Goal: Task Accomplishment & Management: Manage account settings

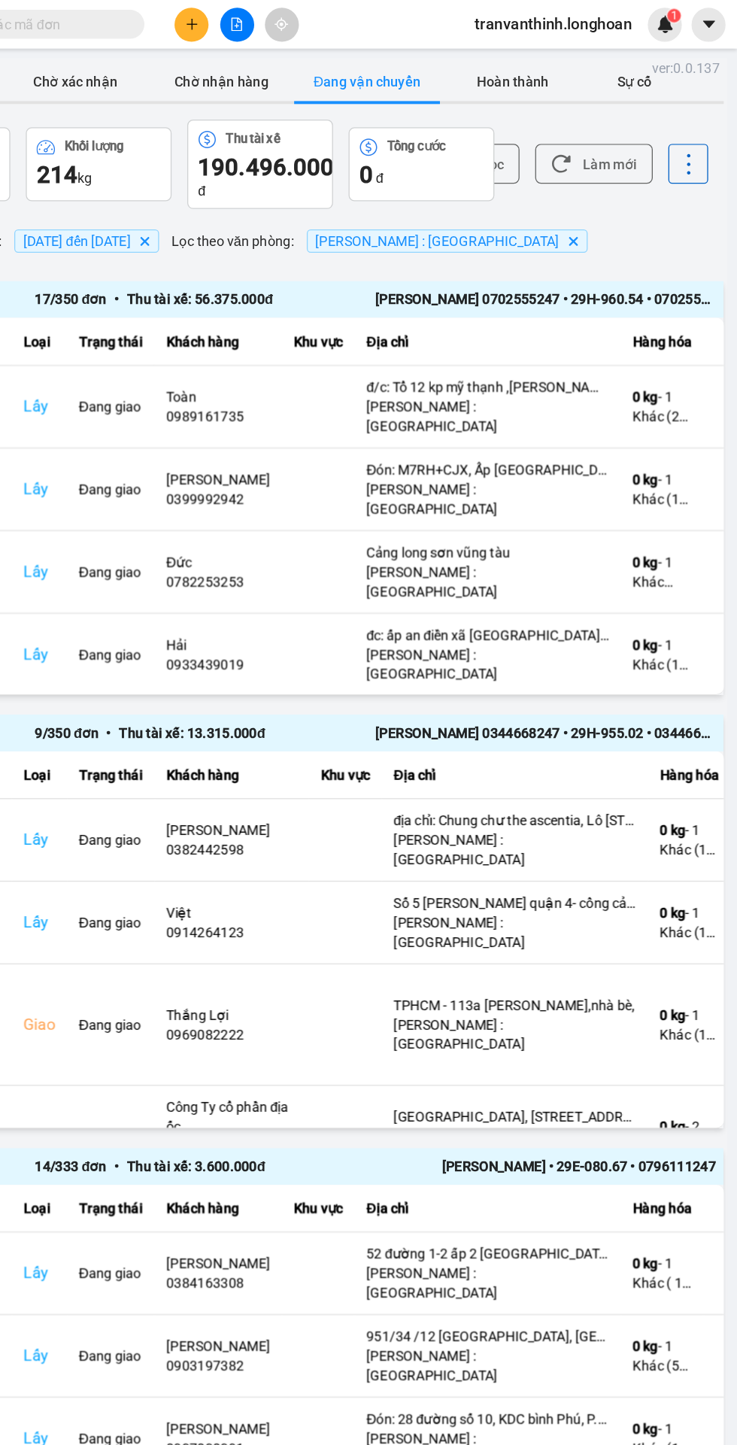
click at [249, 18] on input "text" at bounding box center [172, 19] width 178 height 17
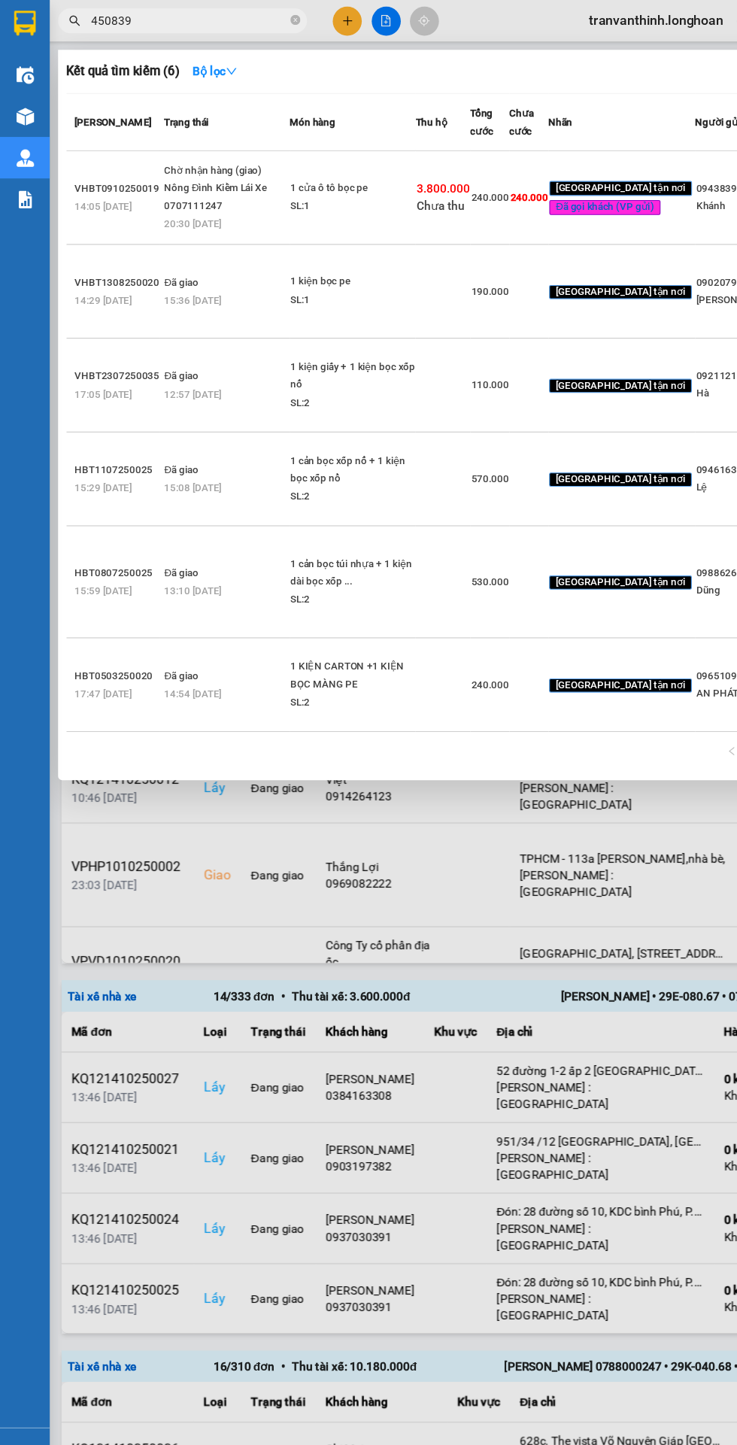
scroll to position [5, 0]
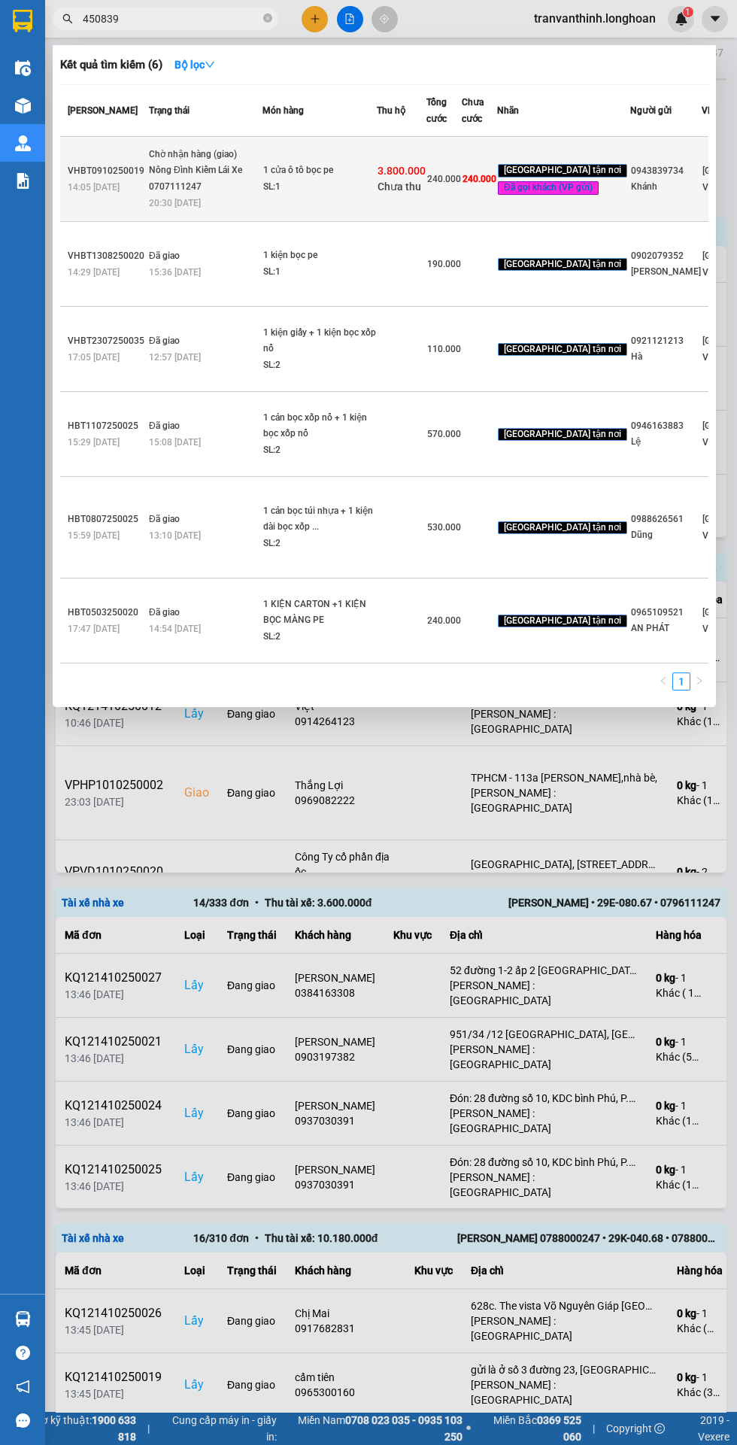
type input "450839"
click at [239, 195] on div "Nông Đình Kiểm Lái Xe 0707111247" at bounding box center [205, 178] width 113 height 32
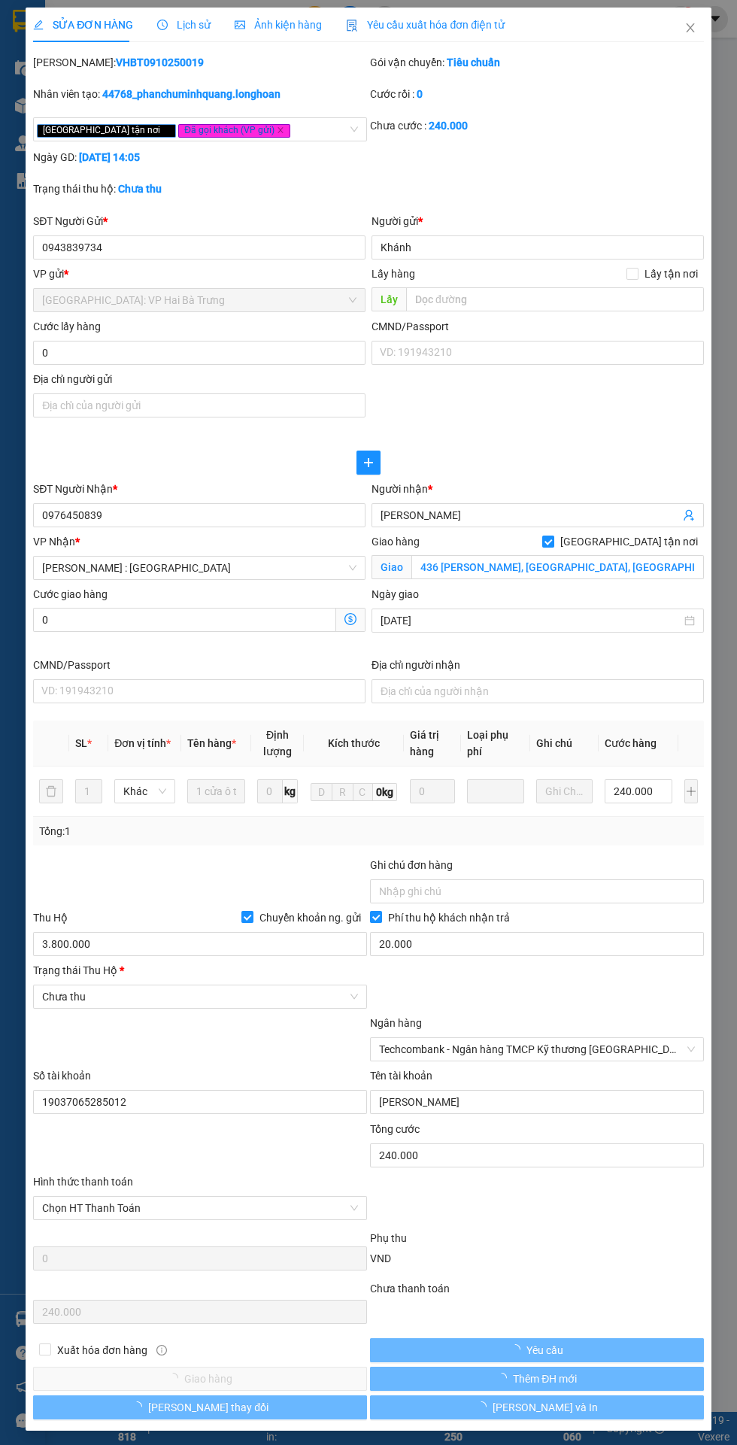
type input "0943839734"
type input "Khánh"
type input "0976450839"
type input "[PERSON_NAME]"
checkbox input "true"
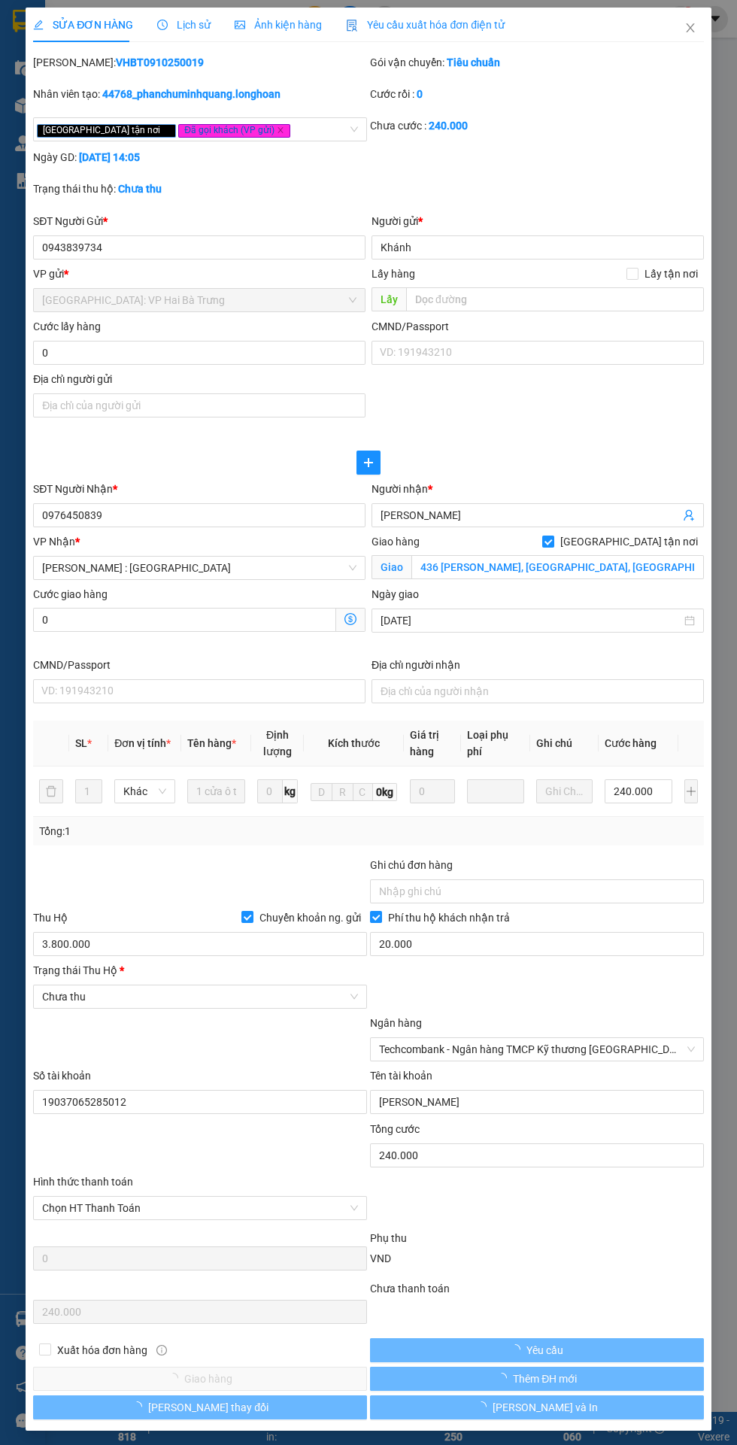
type input "436 [PERSON_NAME], [GEOGRAPHIC_DATA], [GEOGRAPHIC_DATA], [GEOGRAPHIC_DATA]"
type input "240.000"
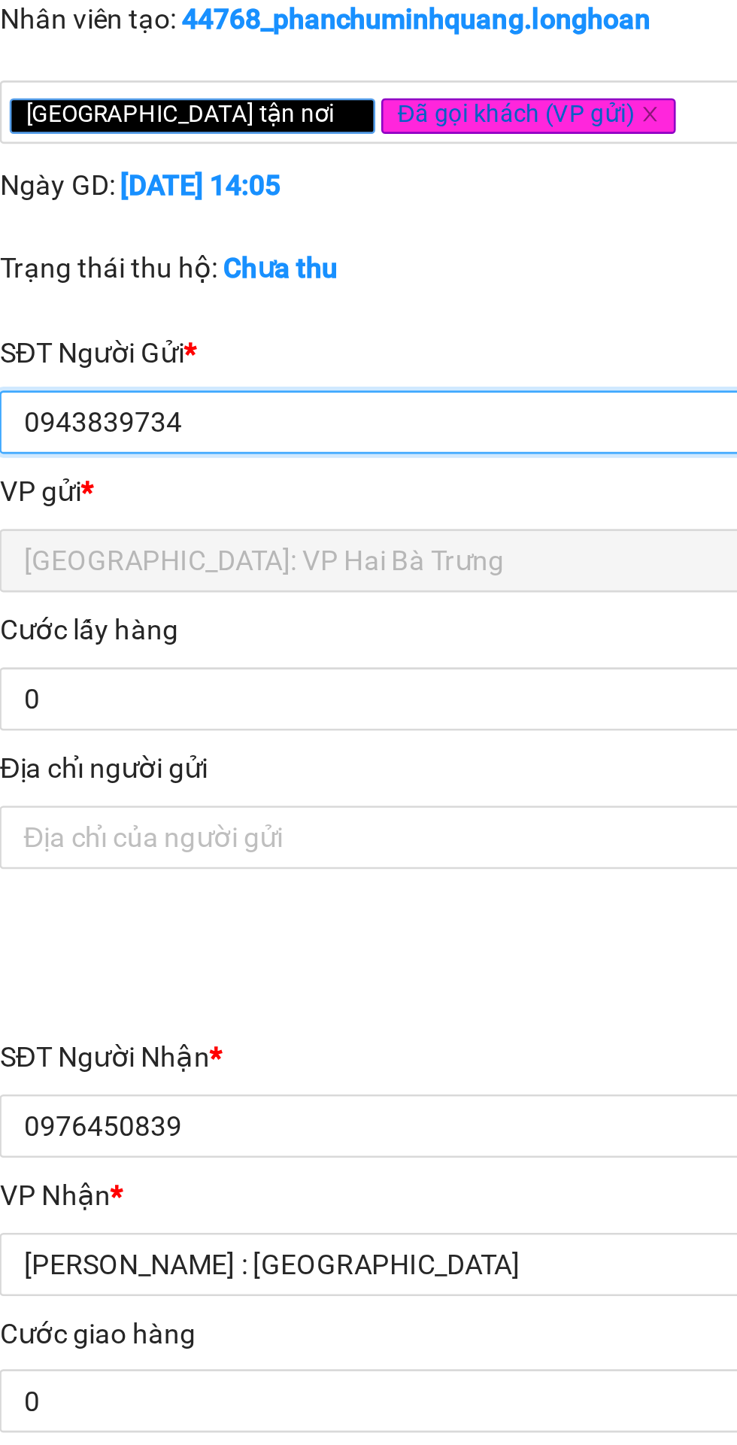
scroll to position [5, 0]
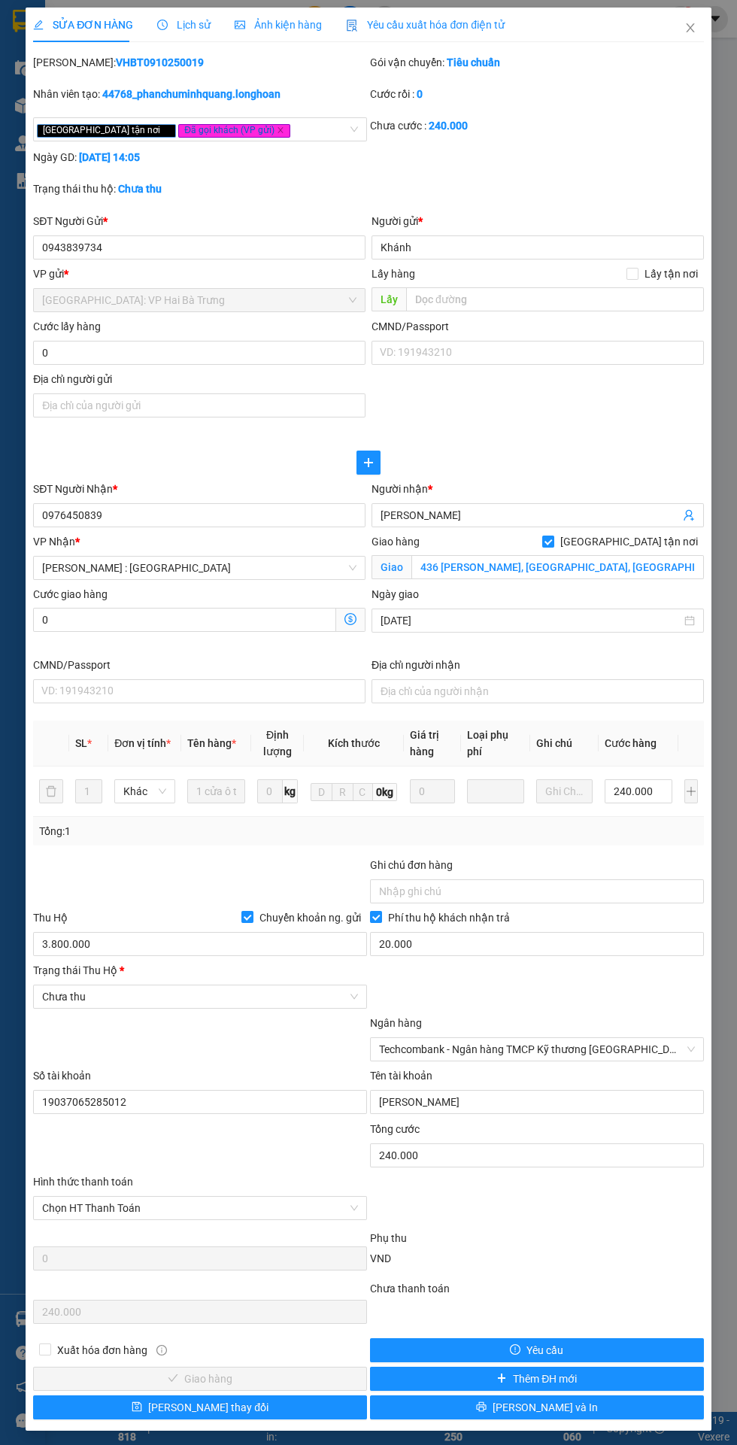
click at [150, 15] on div "SỬA ĐƠN HÀNG Lịch sử Ảnh kiện hàng Yêu cầu xuất hóa đơn điện tử" at bounding box center [269, 25] width 472 height 35
click at [168, 14] on div "Lịch sử" at bounding box center [183, 25] width 53 height 35
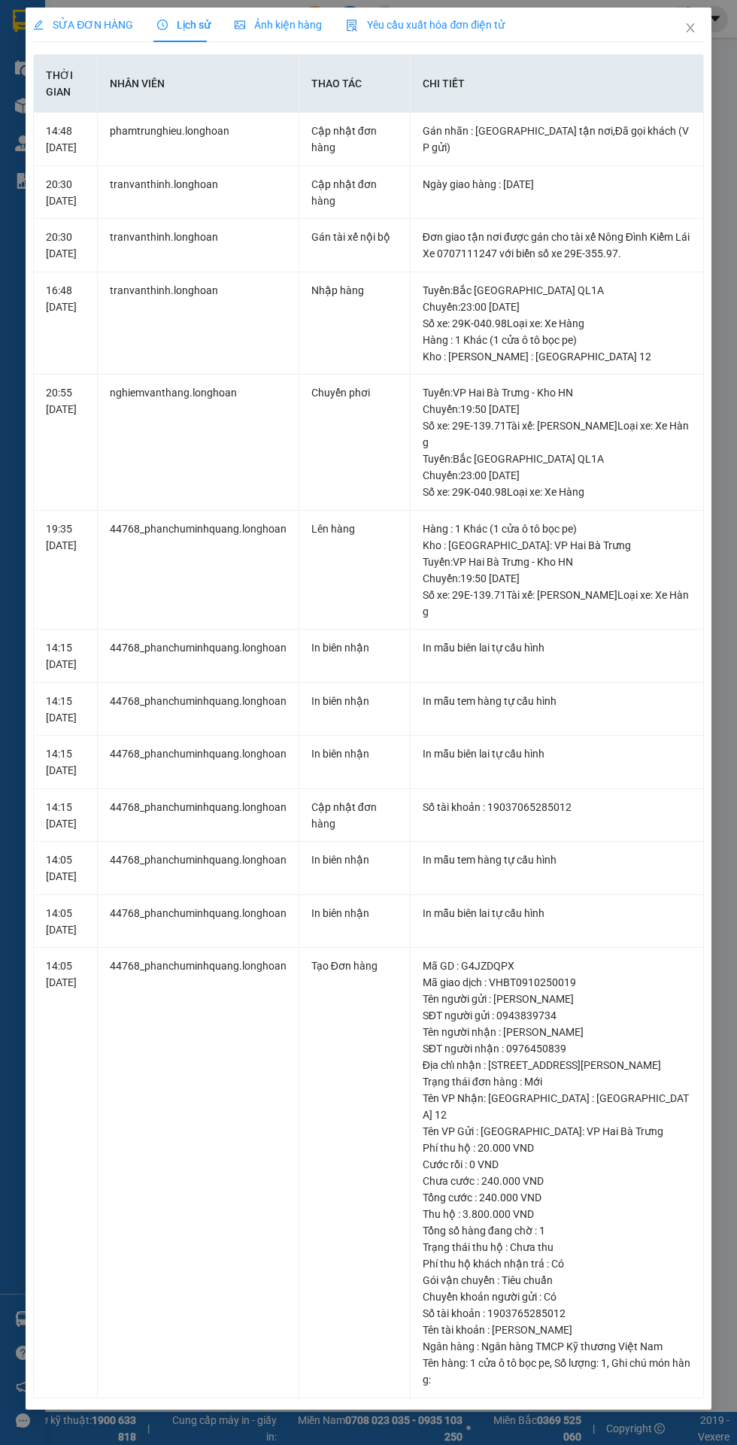
click at [190, 24] on span "Lịch sử" at bounding box center [183, 25] width 53 height 12
click at [690, 14] on span "Close" at bounding box center [690, 29] width 42 height 42
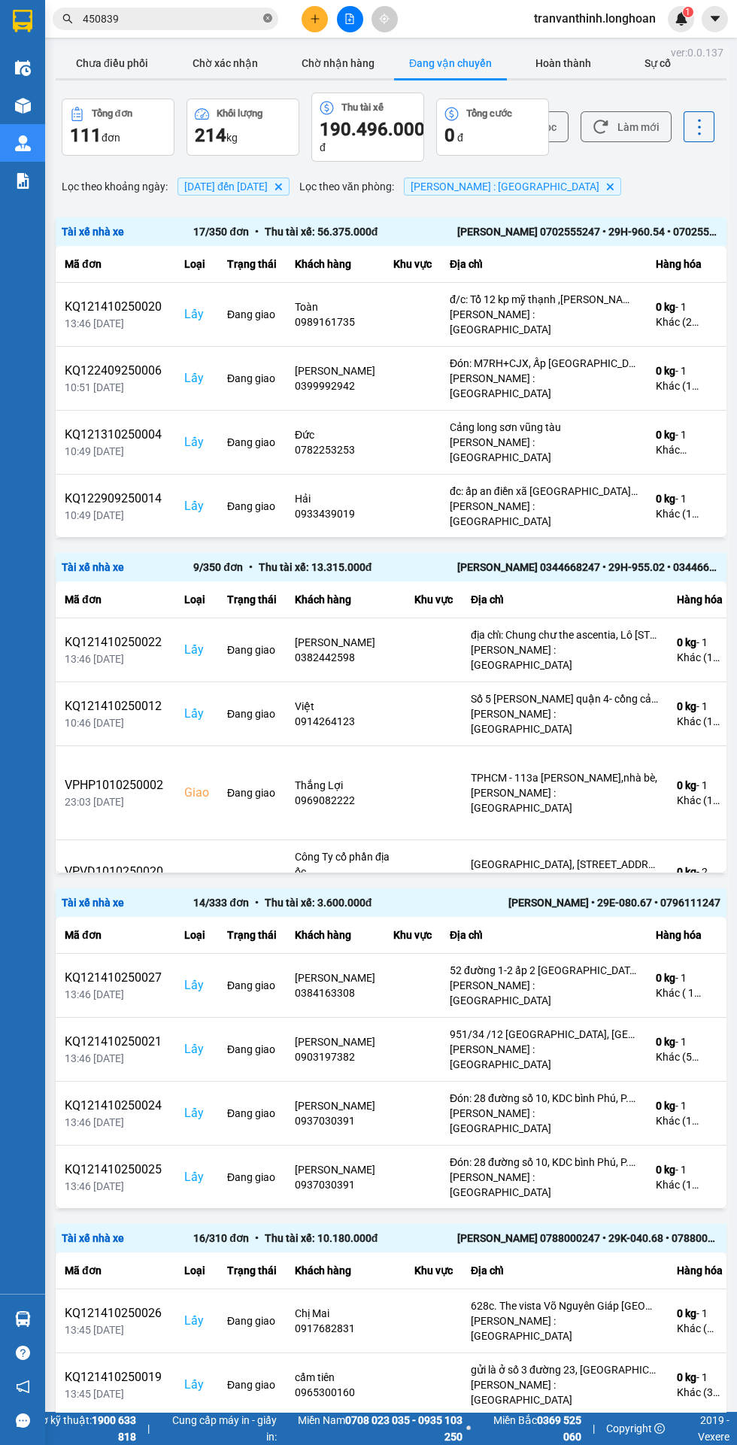
click at [268, 18] on icon "close-circle" at bounding box center [267, 18] width 9 height 9
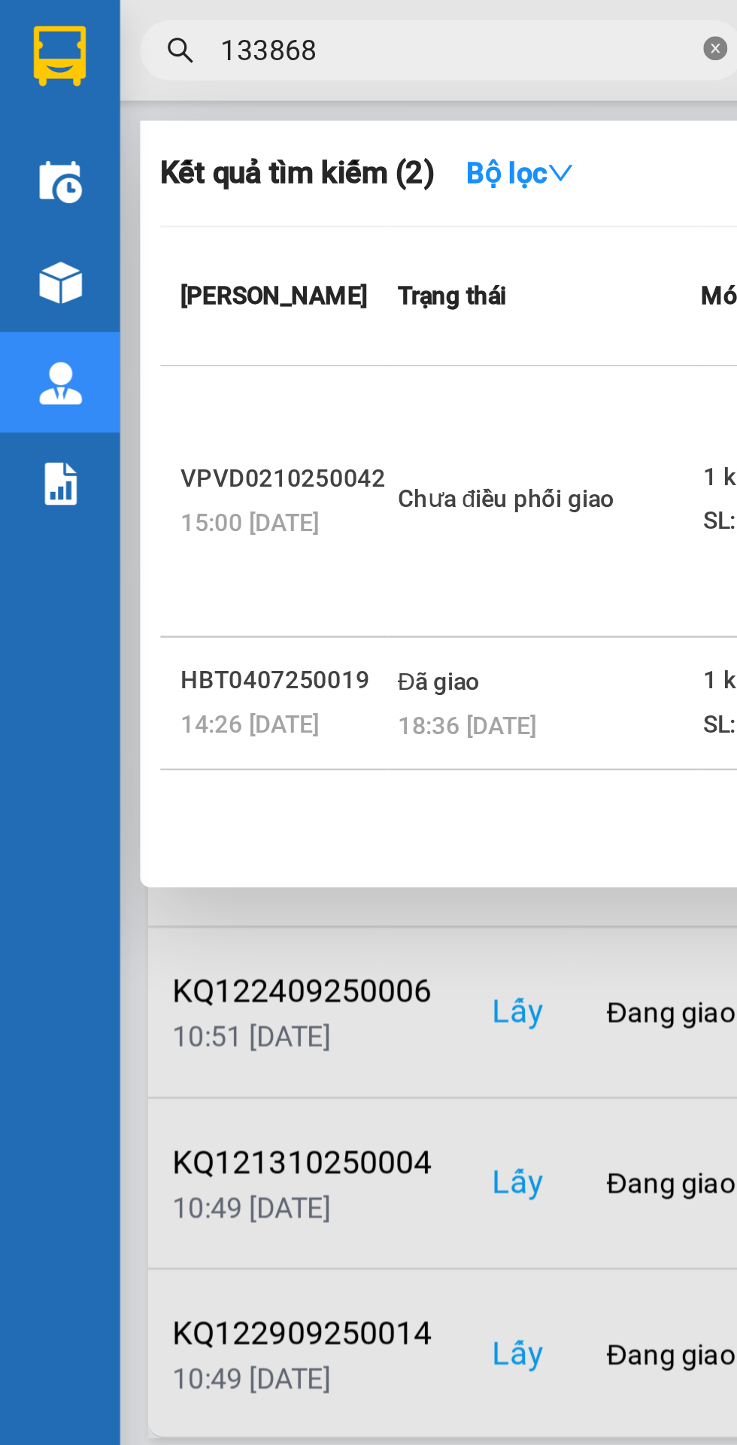
scroll to position [0, 2]
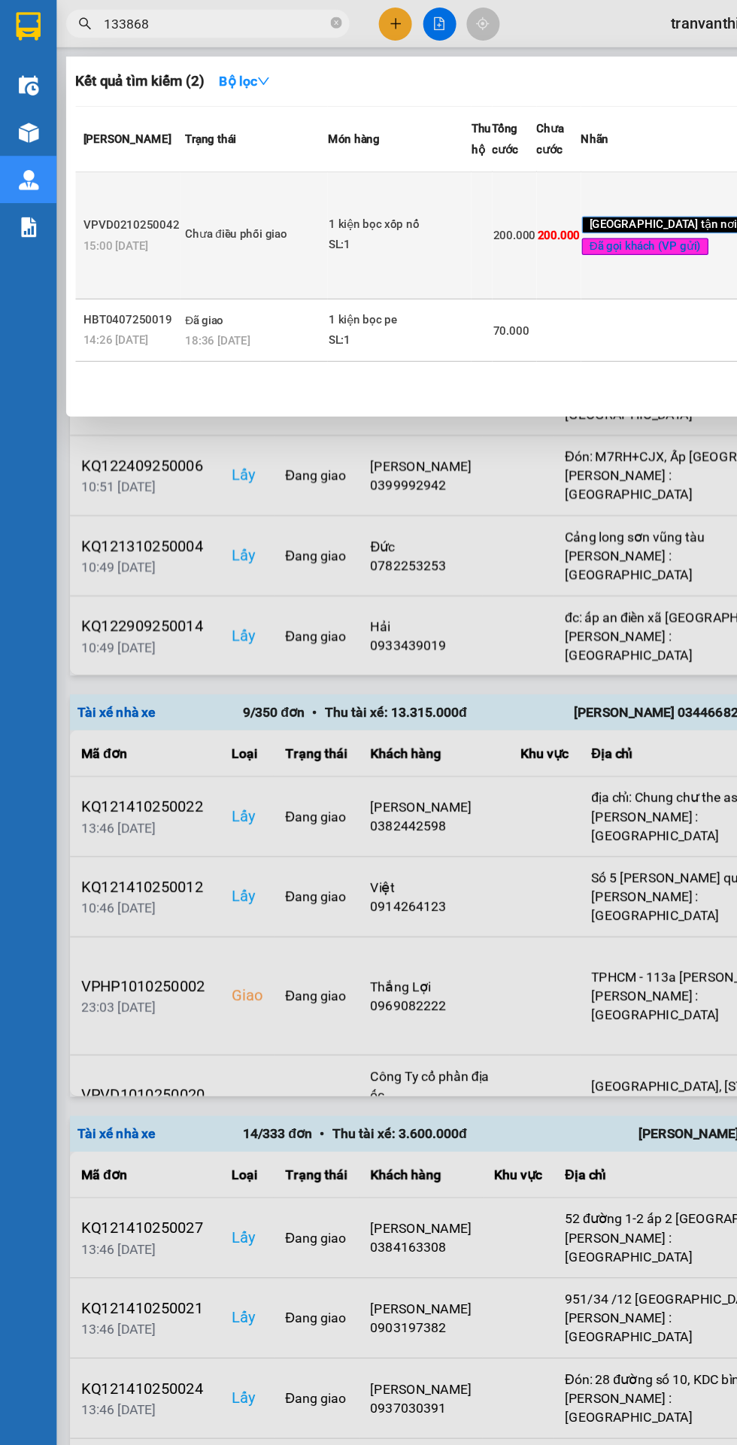
type input "133868"
click at [215, 196] on div "Chưa điều phối giao" at bounding box center [203, 187] width 113 height 17
click at [343, 204] on div "SL: 1" at bounding box center [318, 195] width 113 height 17
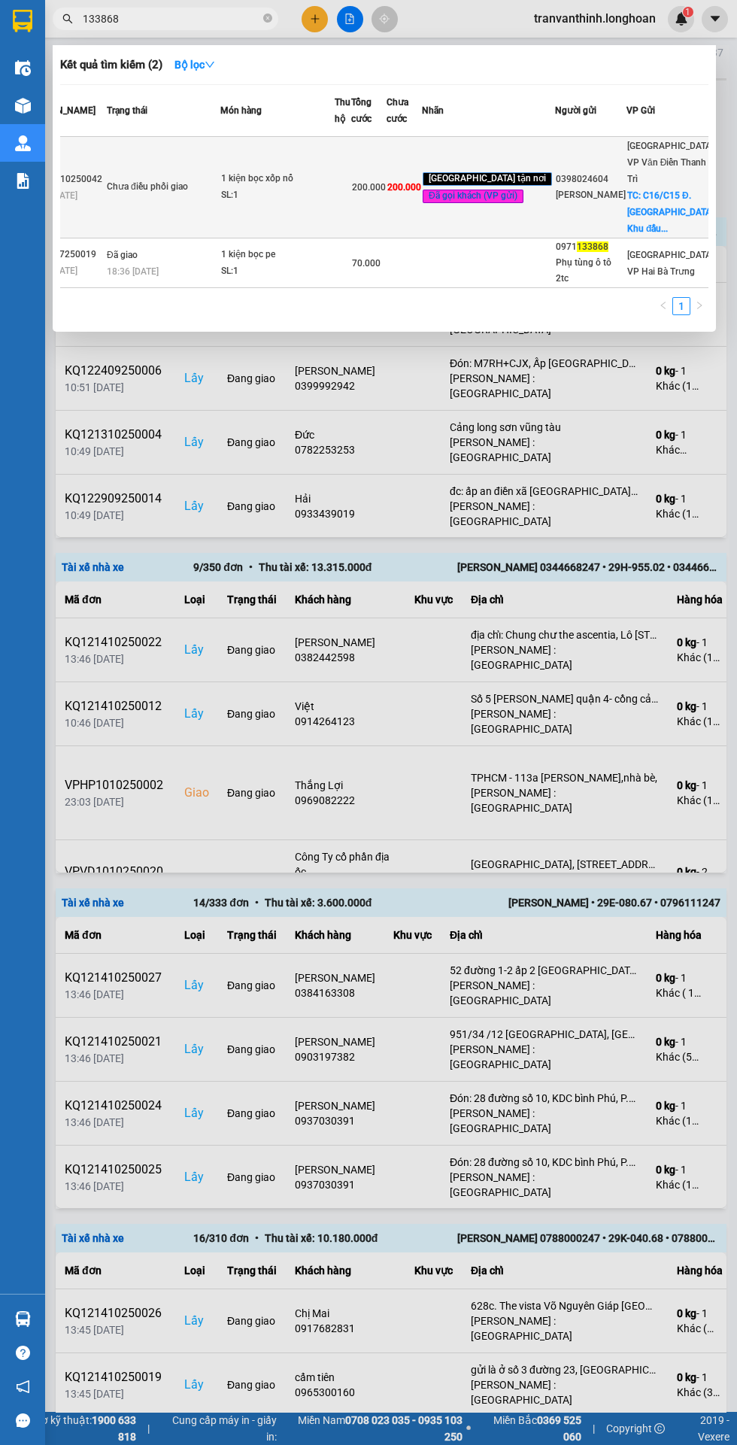
scroll to position [0, 0]
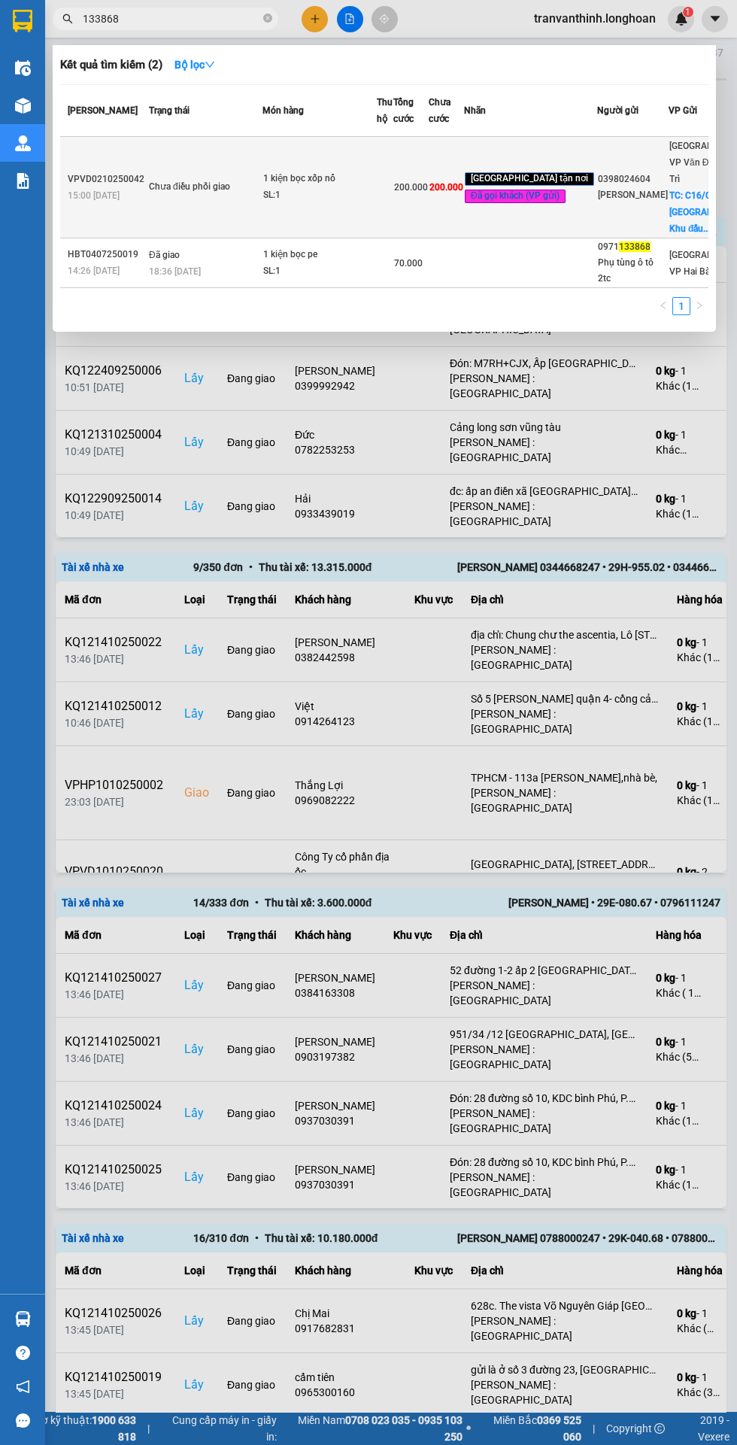
click at [598, 203] on div "[PERSON_NAME]" at bounding box center [633, 195] width 70 height 16
click at [669, 234] on span "TC: C16/C15 Đ. [GEOGRAPHIC_DATA], Khu đấu..." at bounding box center [713, 212] width 89 height 44
click at [605, 187] on div "0398024604" at bounding box center [633, 180] width 70 height 16
click at [196, 196] on div "Chưa điều phối giao" at bounding box center [205, 187] width 113 height 17
click at [280, 166] on td "1 kiện bọc xốp nổ SL: 1" at bounding box center [320, 188] width 114 height 102
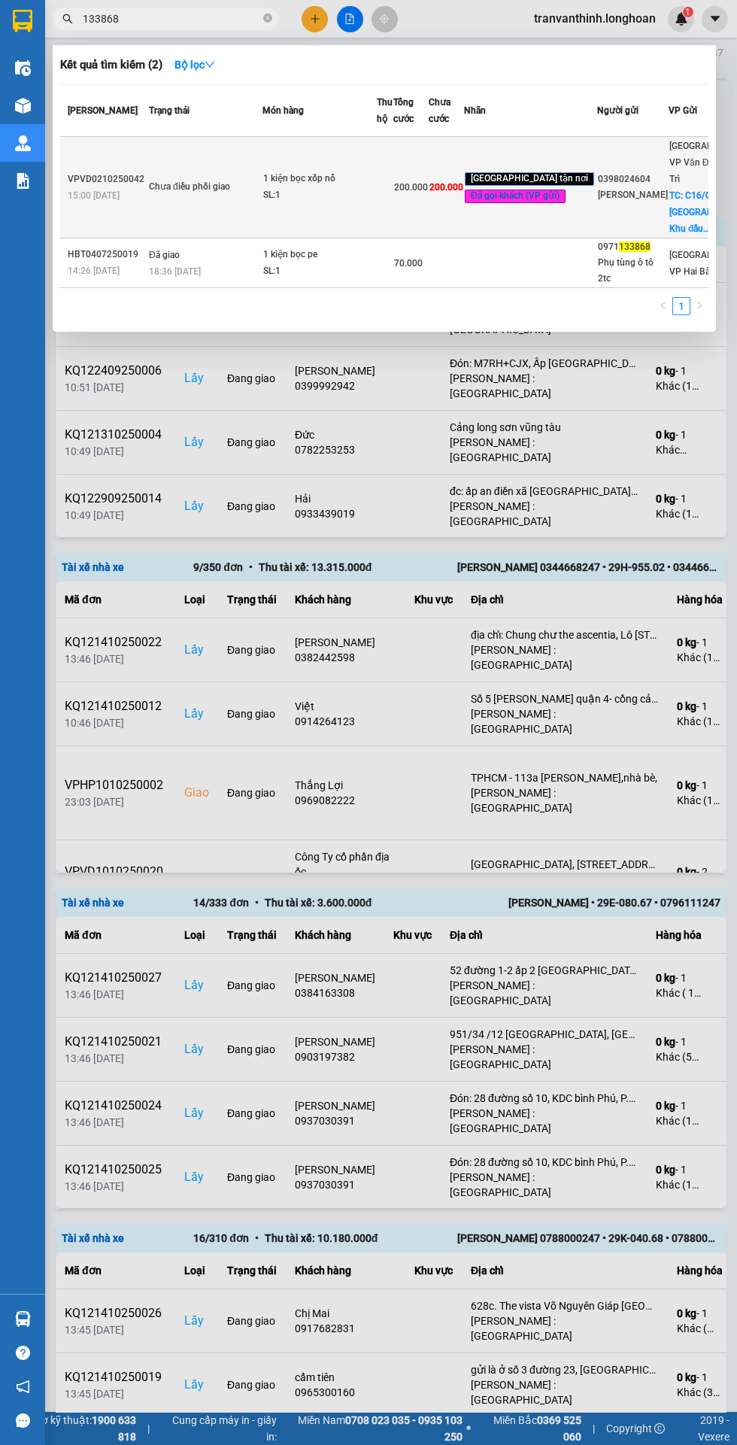
click at [248, 179] on td "Chưa điều phối giao" at bounding box center [203, 188] width 117 height 102
